Goal: Task Accomplishment & Management: Complete application form

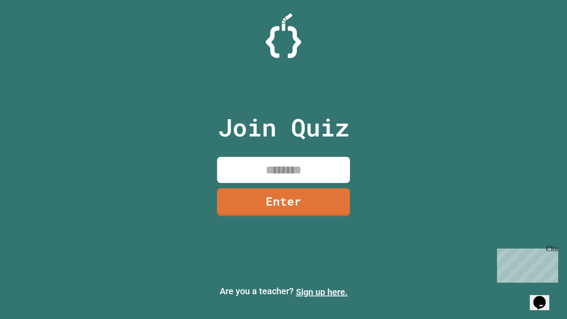
click at [322, 292] on link "Sign up here." at bounding box center [322, 292] width 52 height 11
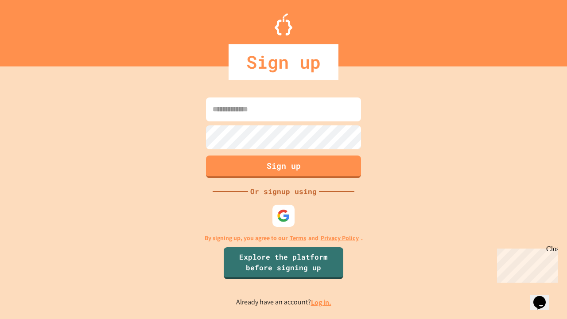
click at [322, 302] on link "Log in." at bounding box center [321, 302] width 20 height 9
